Goal: Task Accomplishment & Management: Use online tool/utility

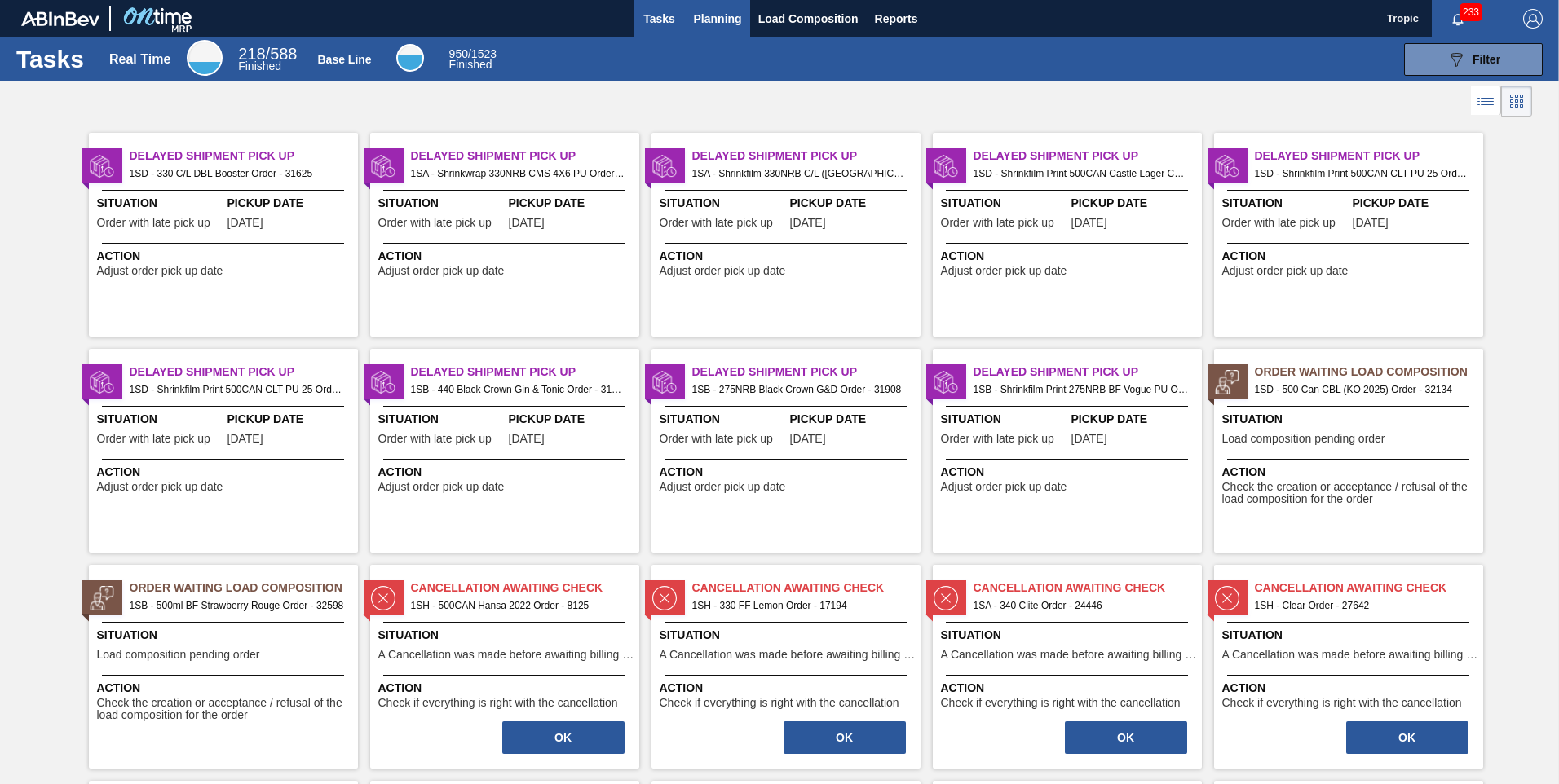
click at [718, 21] on span "Planning" at bounding box center [718, 18] width 48 height 20
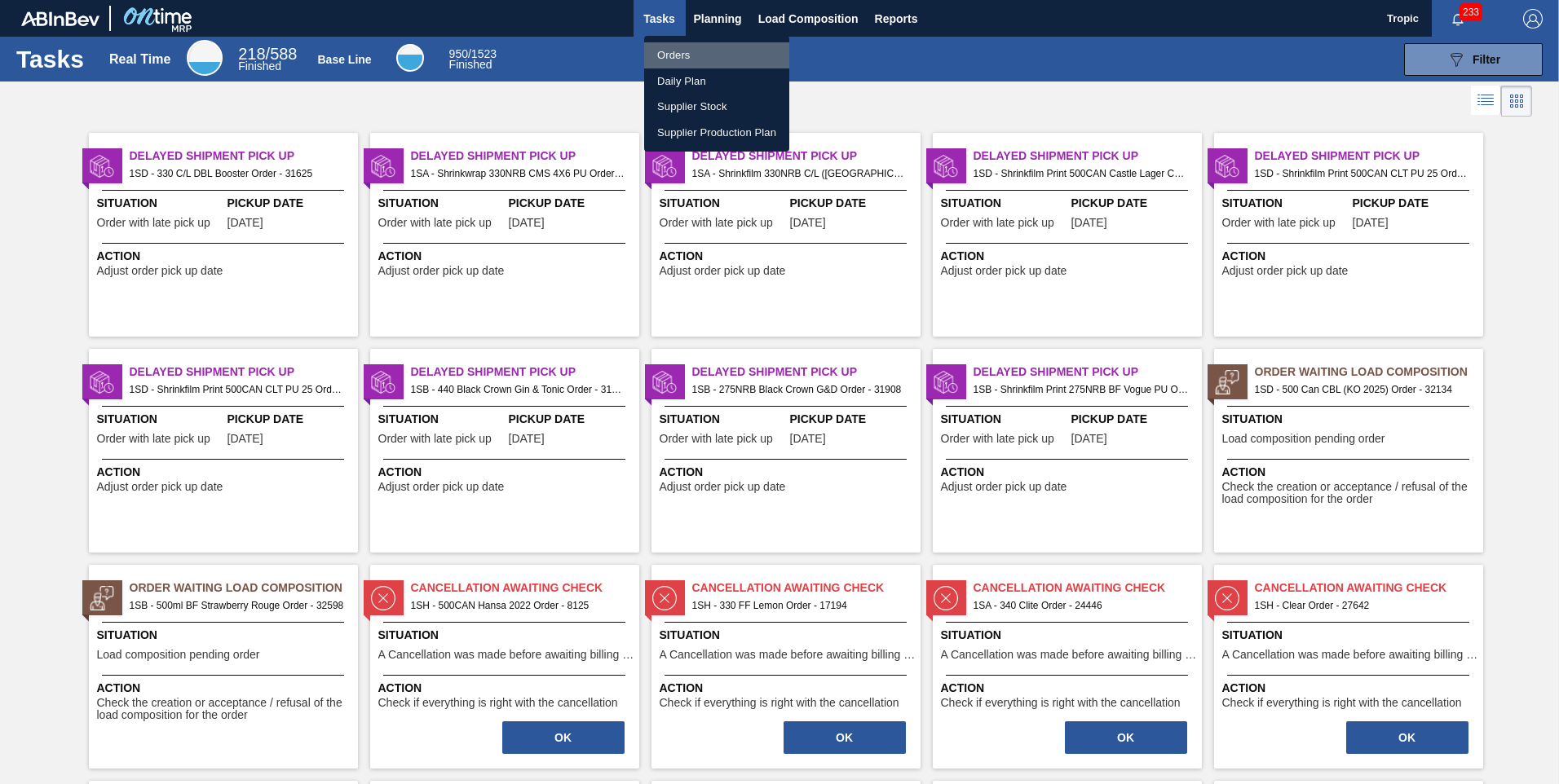
click at [674, 51] on li "Orders" at bounding box center [716, 55] width 145 height 26
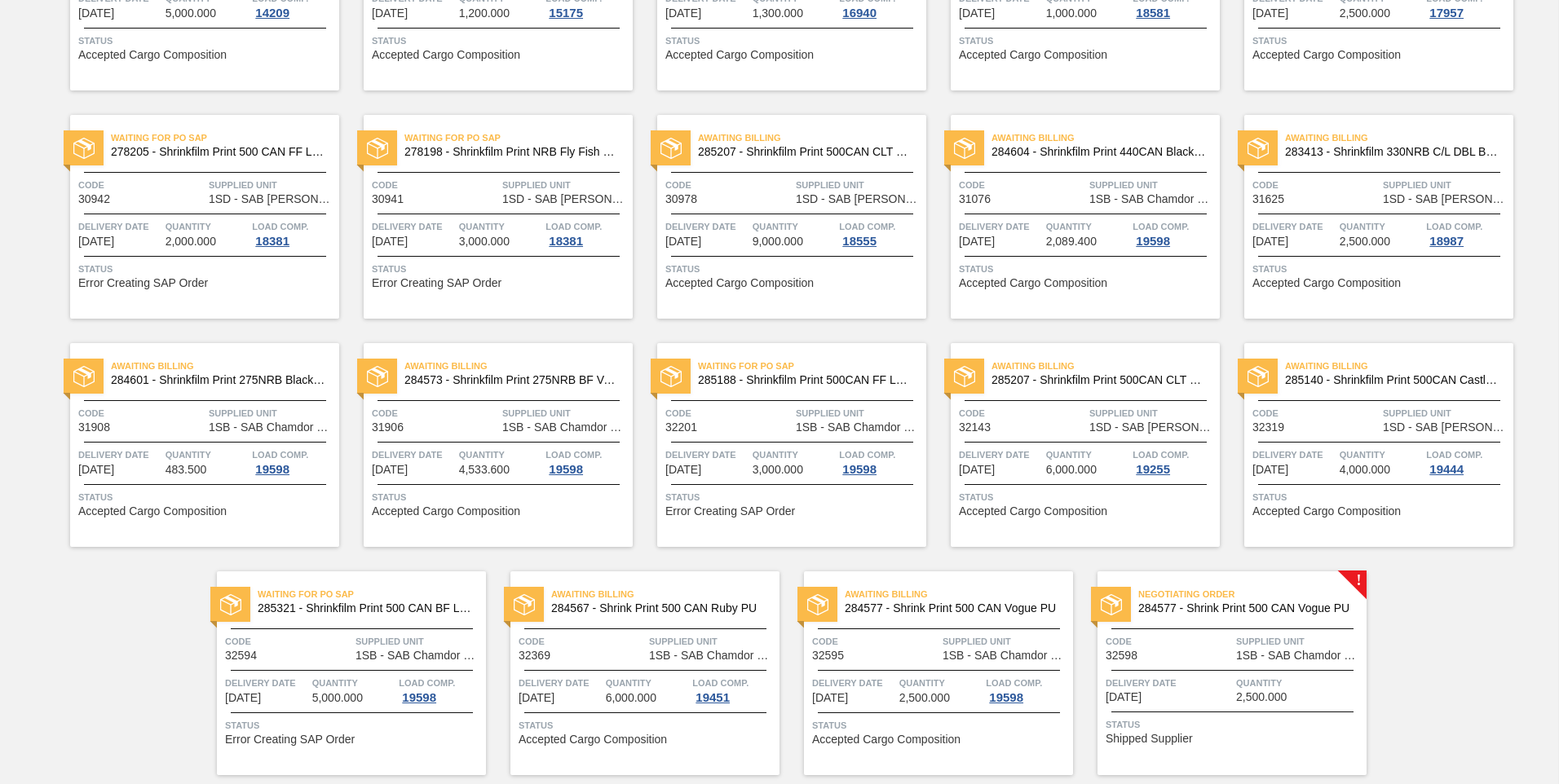
scroll to position [314, 0]
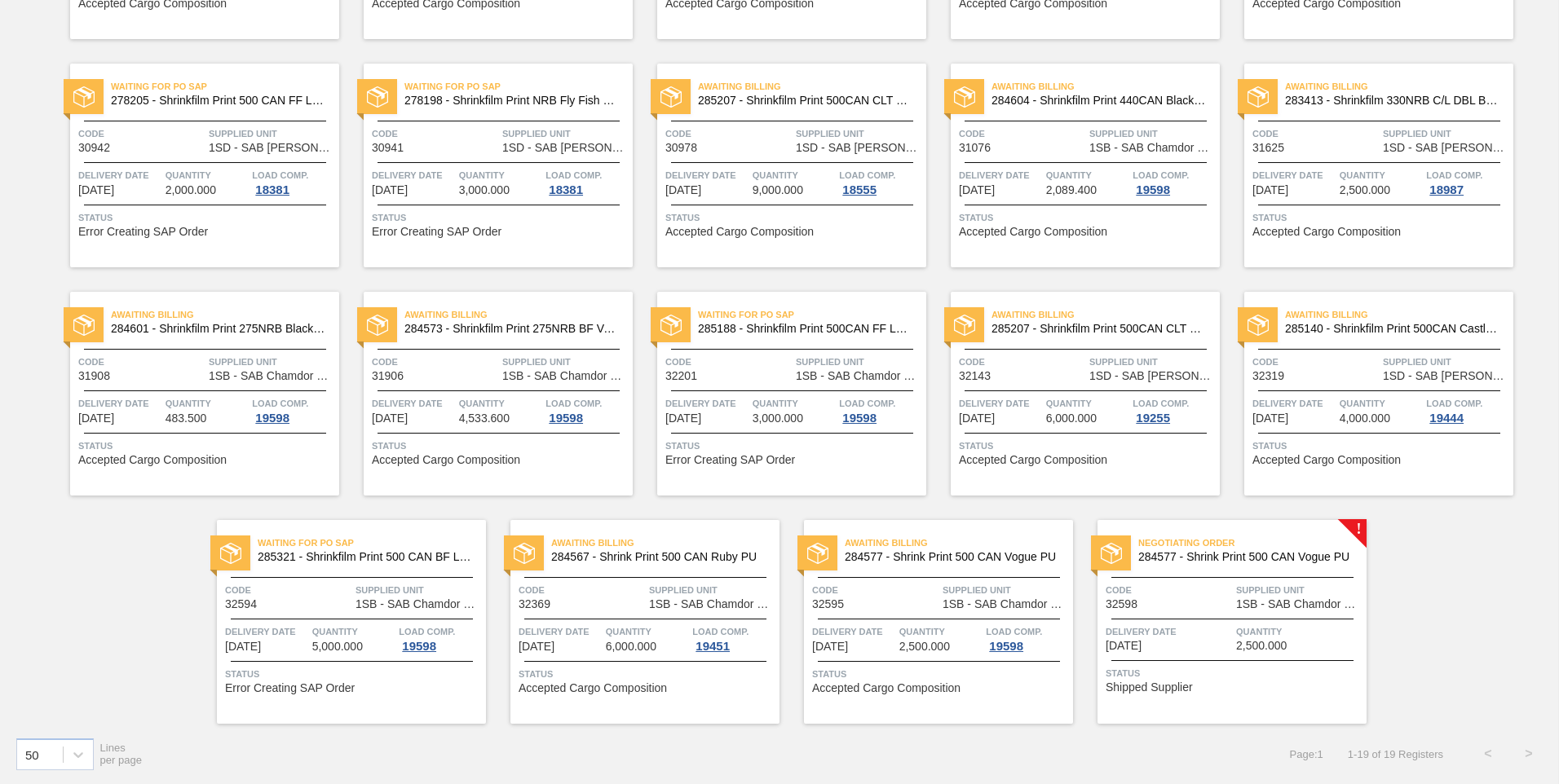
click at [1156, 623] on span "Delivery Date" at bounding box center [1168, 631] width 126 height 16
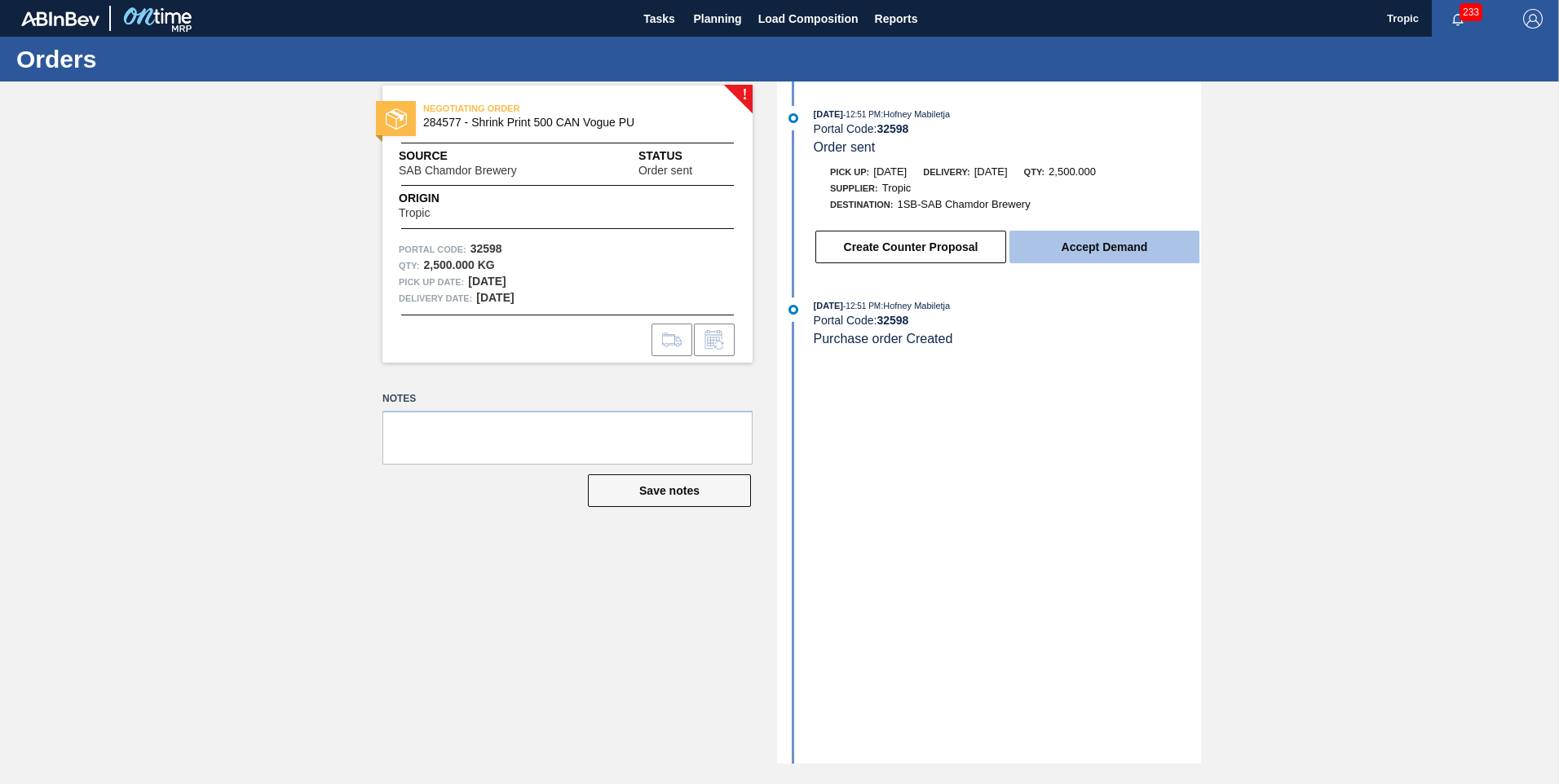
click at [1071, 243] on button "Accept Demand" at bounding box center [1105, 247] width 190 height 32
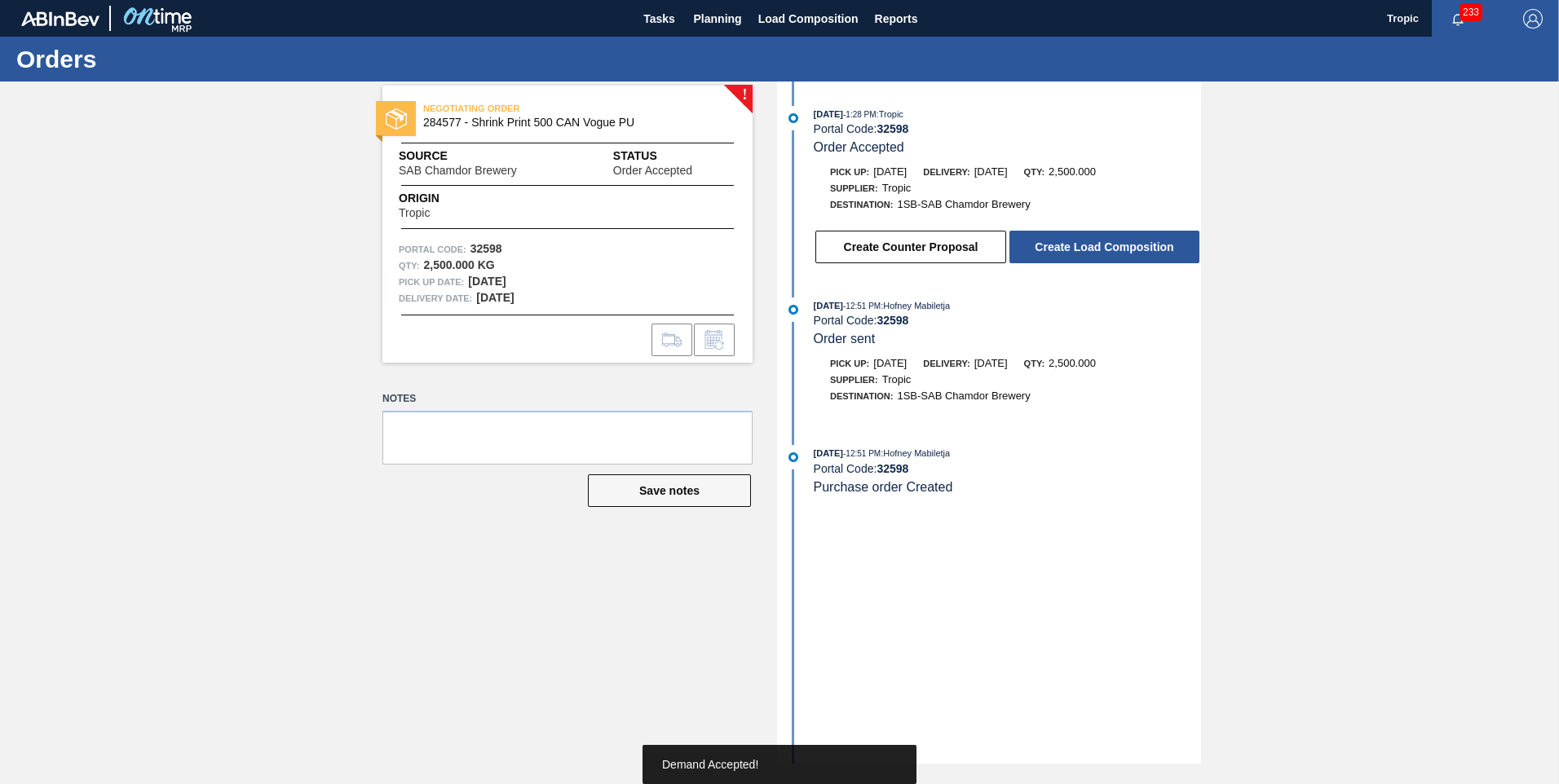
click at [1071, 243] on button "Create Load Composition" at bounding box center [1105, 247] width 190 height 32
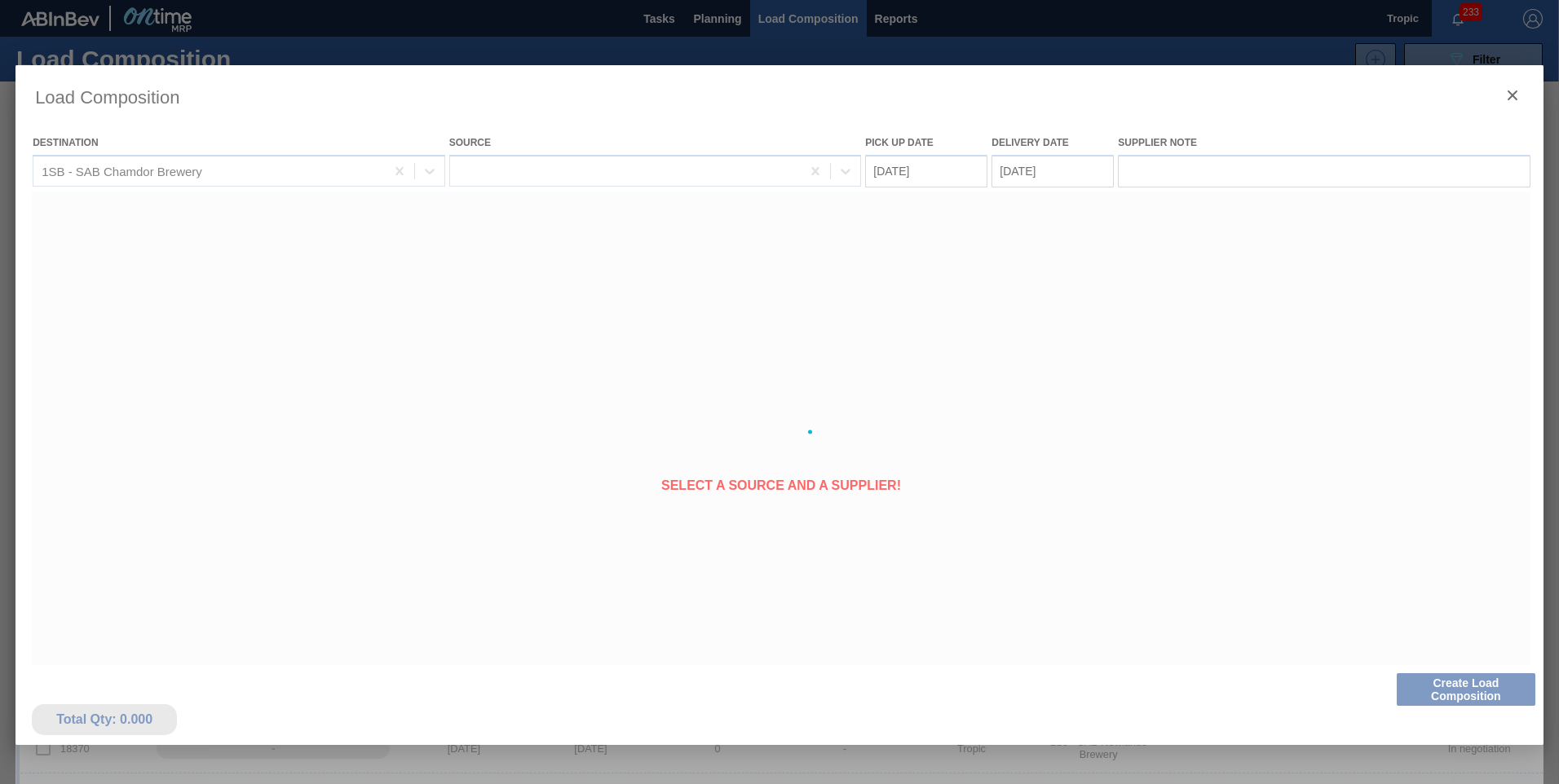
type Date "[DATE]"
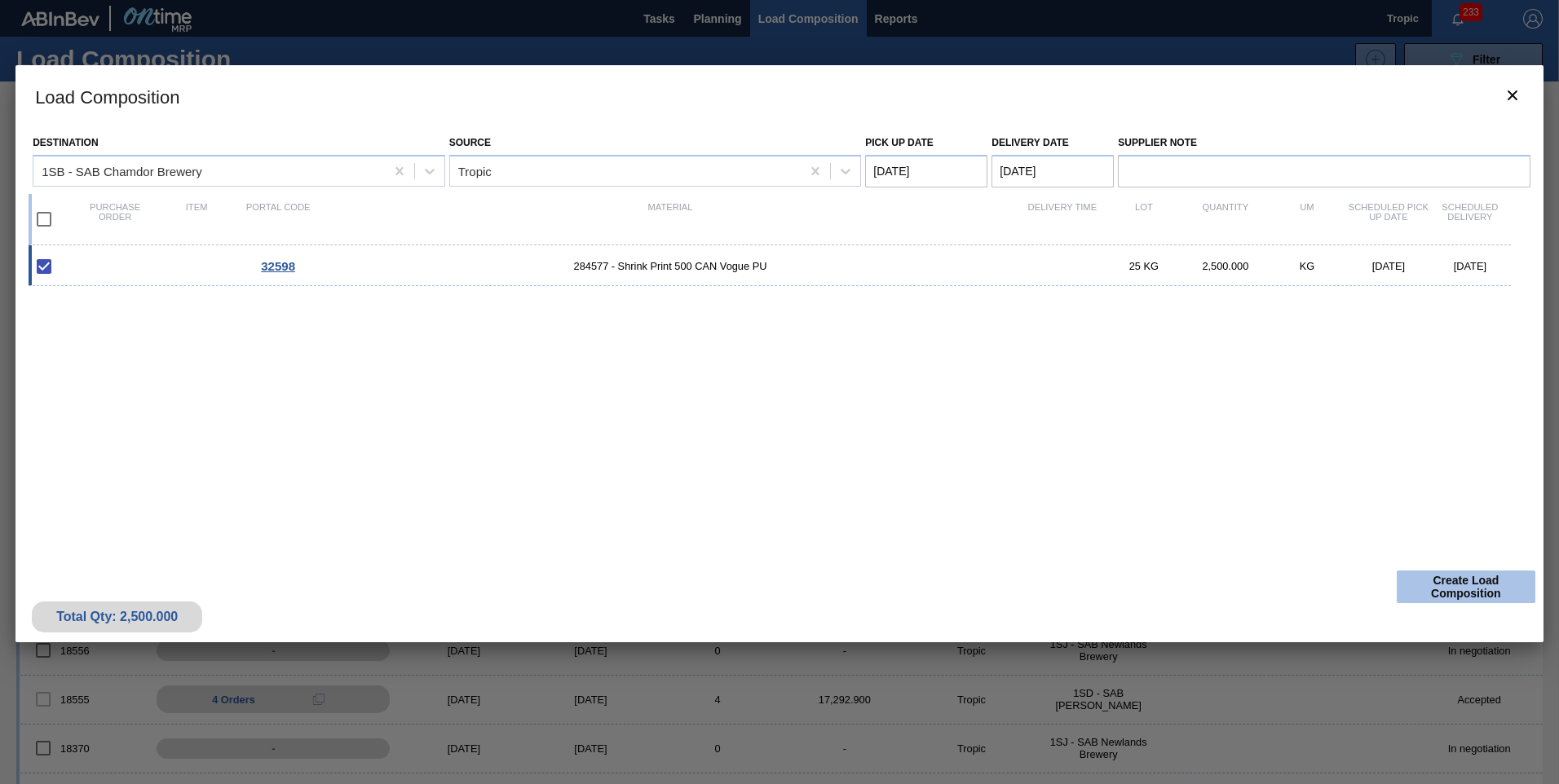
click at [1457, 581] on button "Create Load Composition" at bounding box center [1466, 586] width 139 height 32
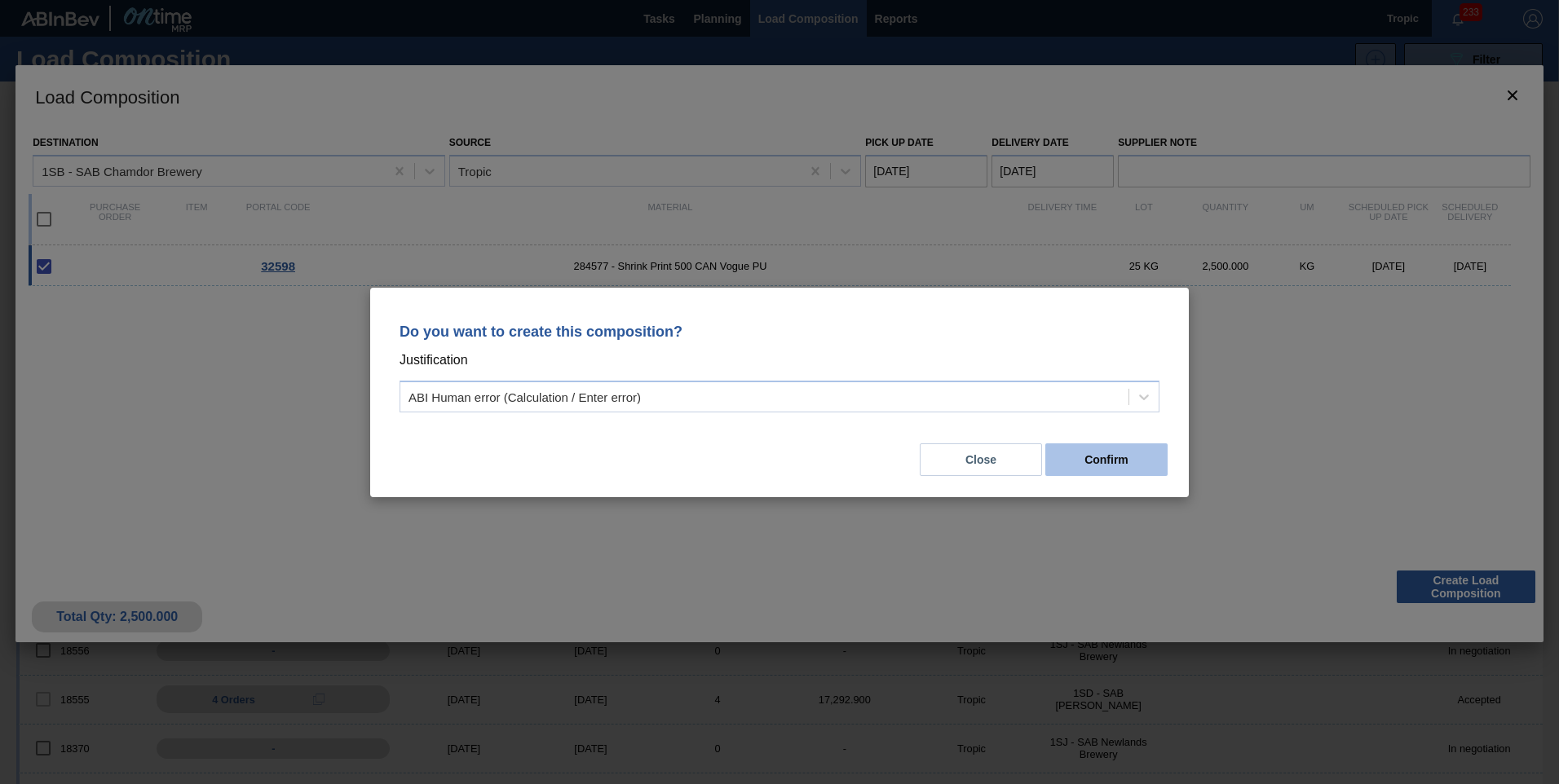
click at [1142, 467] on button "Confirm" at bounding box center [1106, 460] width 123 height 32
